Goal: Information Seeking & Learning: Learn about a topic

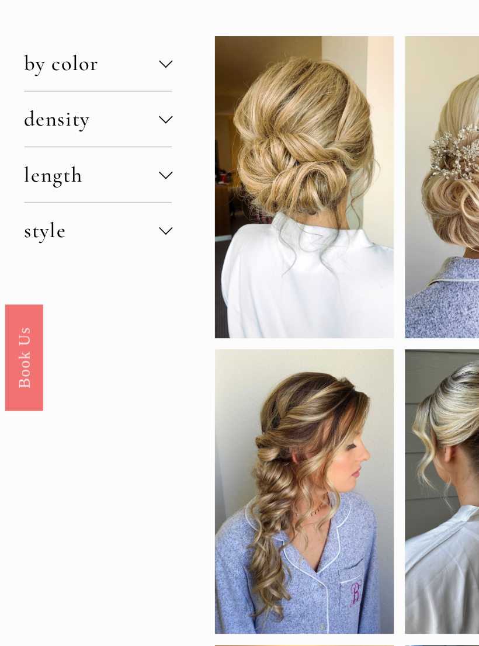
click at [101, 221] on div at bounding box center [99, 225] width 8 height 8
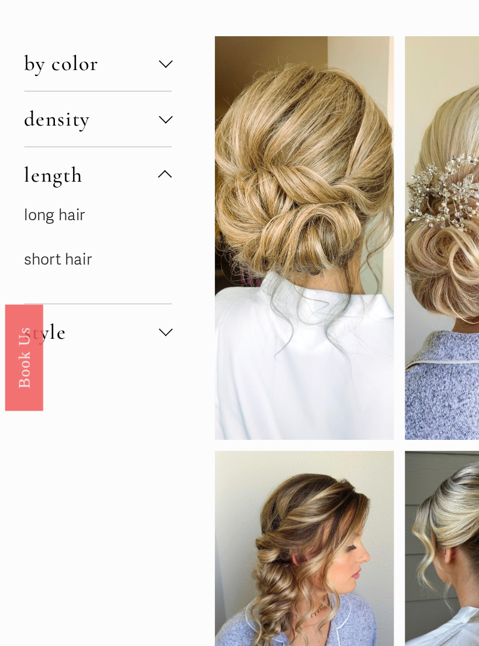
click at [54, 270] on link "short hair" at bounding box center [35, 276] width 41 height 12
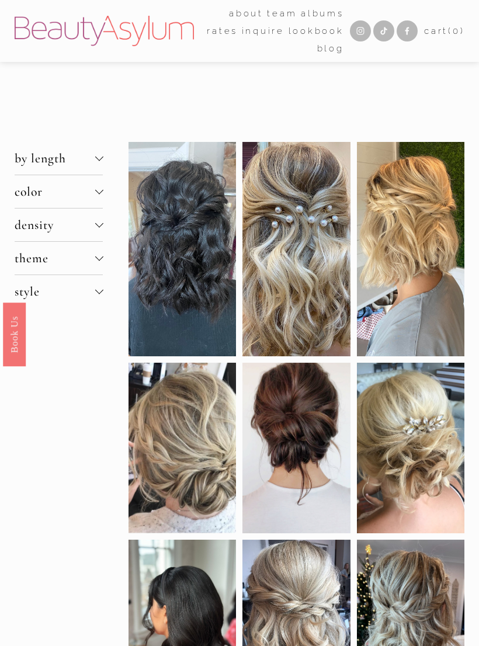
click at [102, 189] on button "color" at bounding box center [59, 191] width 89 height 33
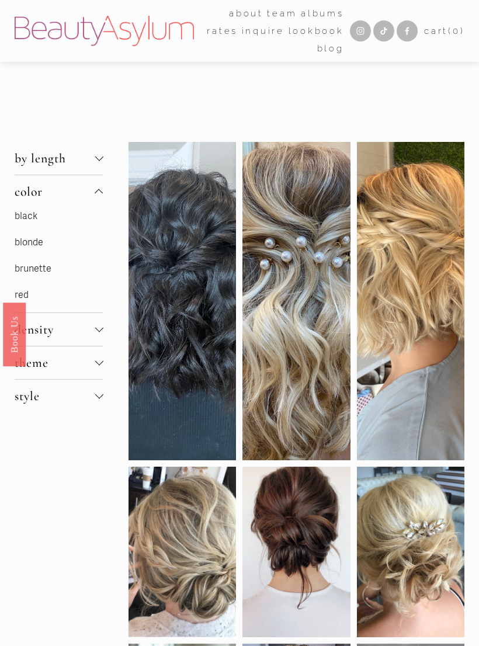
click at [60, 245] on p "blonde" at bounding box center [59, 242] width 89 height 17
click at [36, 245] on link "blonde" at bounding box center [29, 242] width 29 height 12
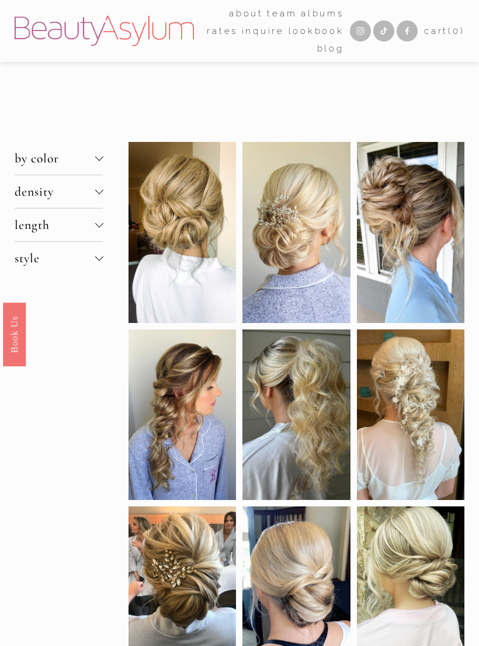
click at [102, 261] on div at bounding box center [99, 258] width 8 height 8
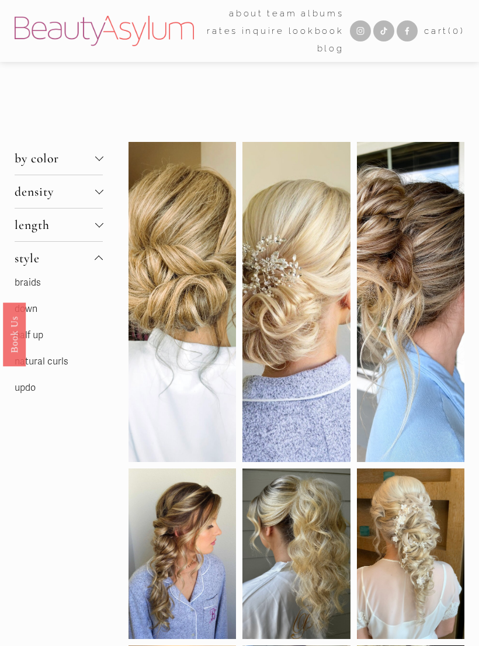
click at [57, 342] on p "half up" at bounding box center [59, 335] width 89 height 17
click at [41, 337] on link "half up" at bounding box center [29, 335] width 29 height 12
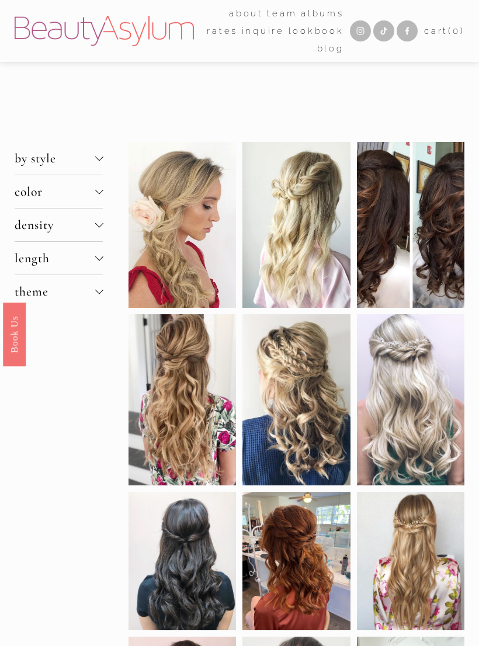
click at [103, 158] on div at bounding box center [99, 158] width 8 height 8
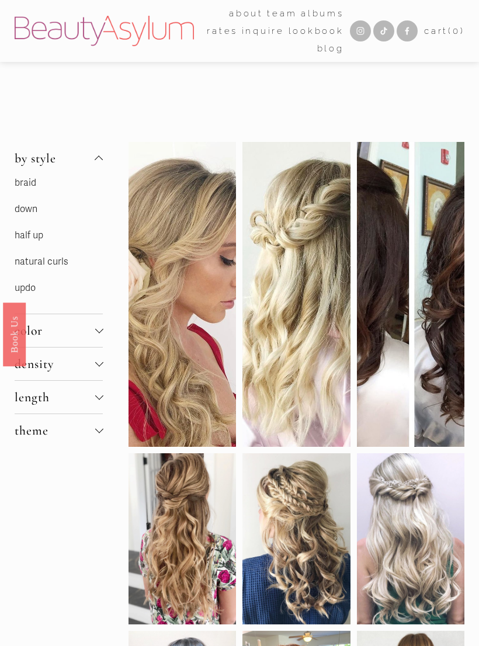
click at [41, 236] on link "half up" at bounding box center [29, 235] width 29 height 12
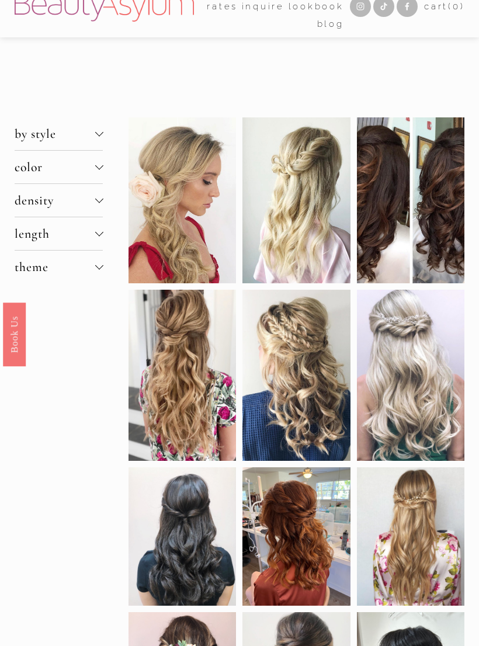
scroll to position [61, 0]
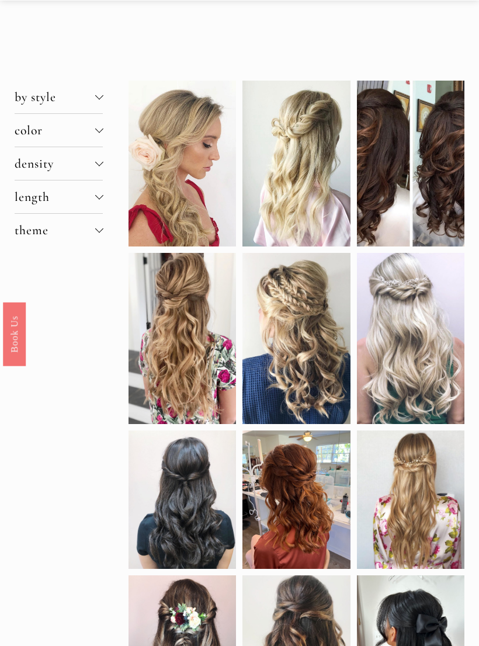
click at [102, 196] on button "length" at bounding box center [59, 197] width 89 height 33
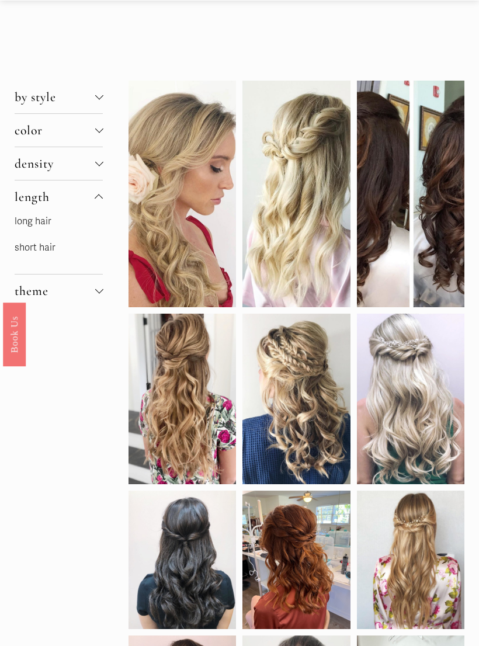
click at [54, 252] on link "short hair" at bounding box center [35, 248] width 41 height 12
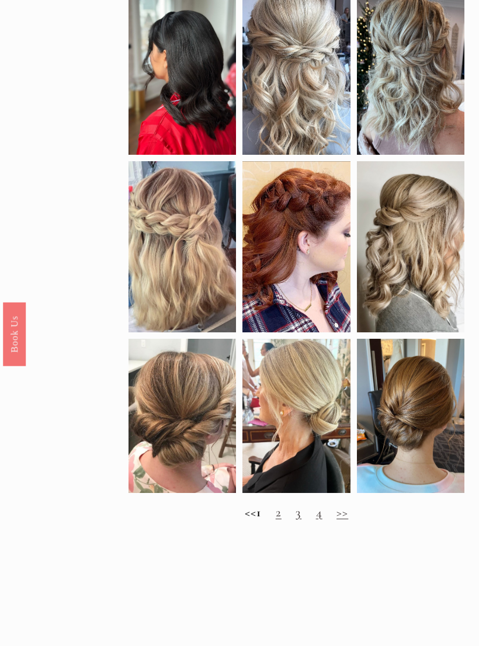
scroll to position [555, 0]
click at [348, 516] on link ">>" at bounding box center [342, 511] width 12 height 15
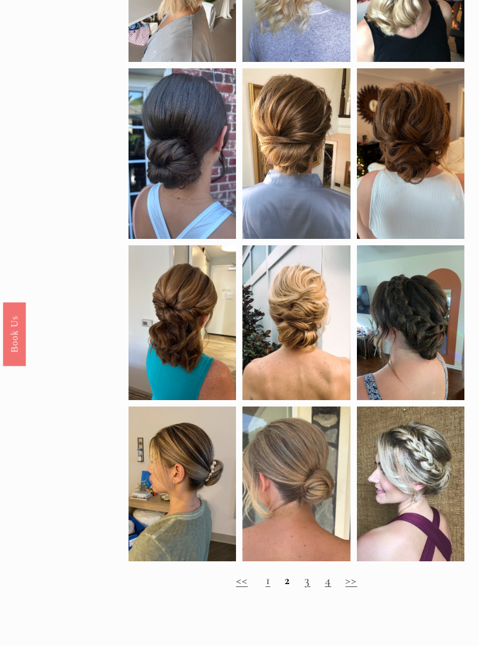
scroll to position [440, 0]
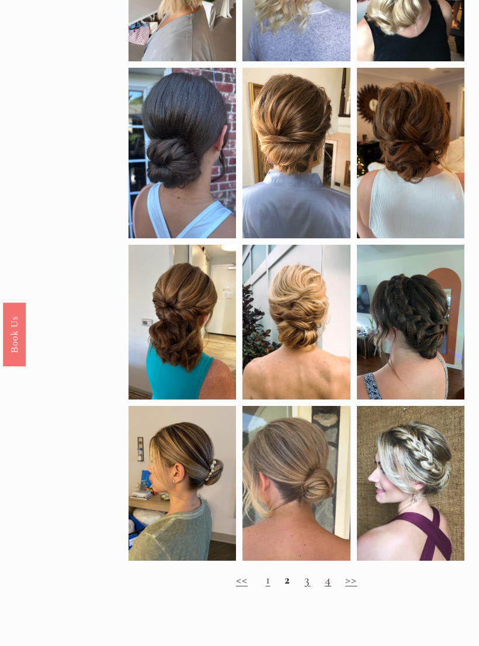
click at [350, 587] on link ">>" at bounding box center [351, 579] width 12 height 15
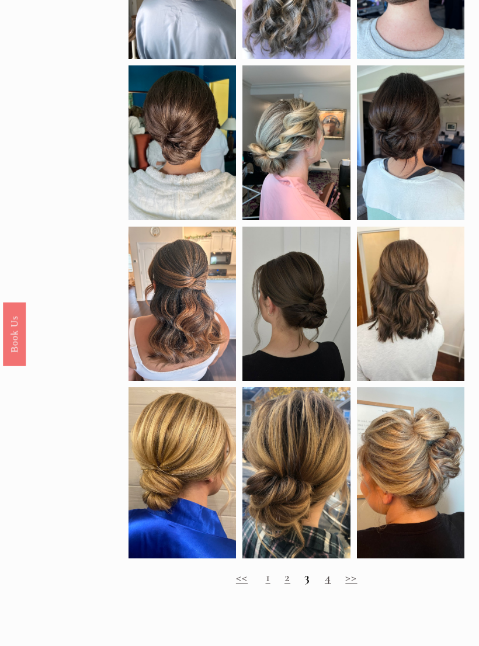
scroll to position [443, 0]
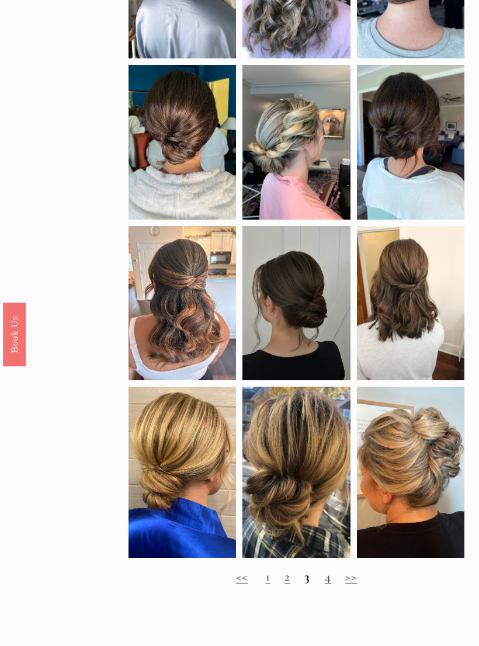
click at [355, 583] on link ">>" at bounding box center [351, 576] width 12 height 15
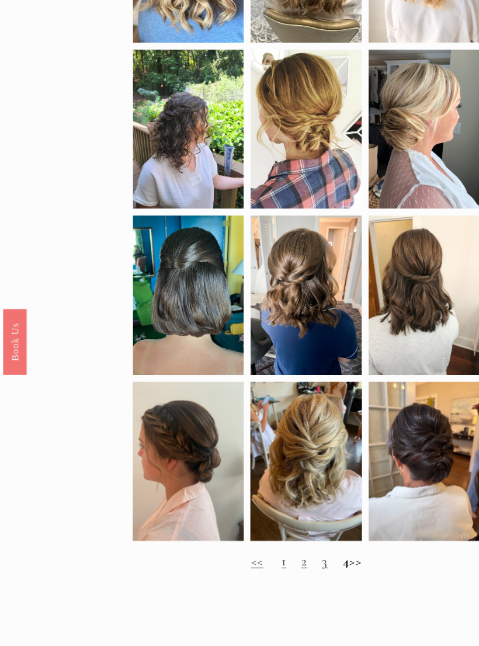
scroll to position [441, 0]
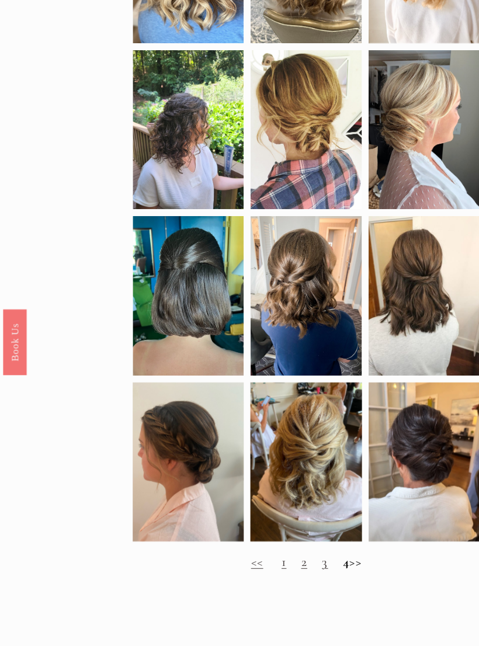
click at [335, 551] on h2 "<< 1 2 3 4 >>" at bounding box center [296, 546] width 336 height 15
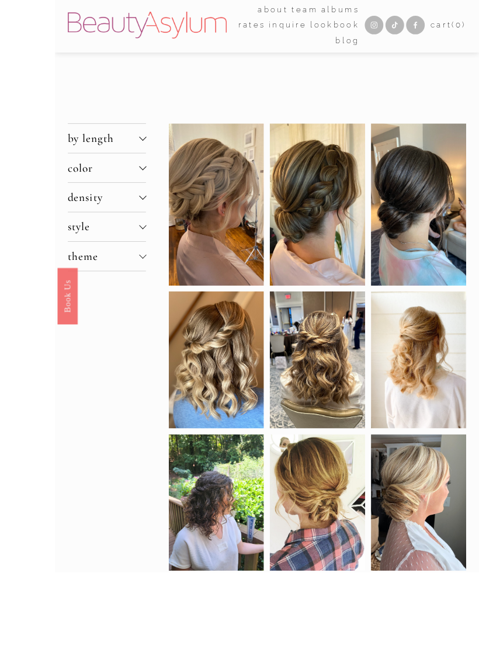
scroll to position [100, 0]
